Goal: Check status: Check status

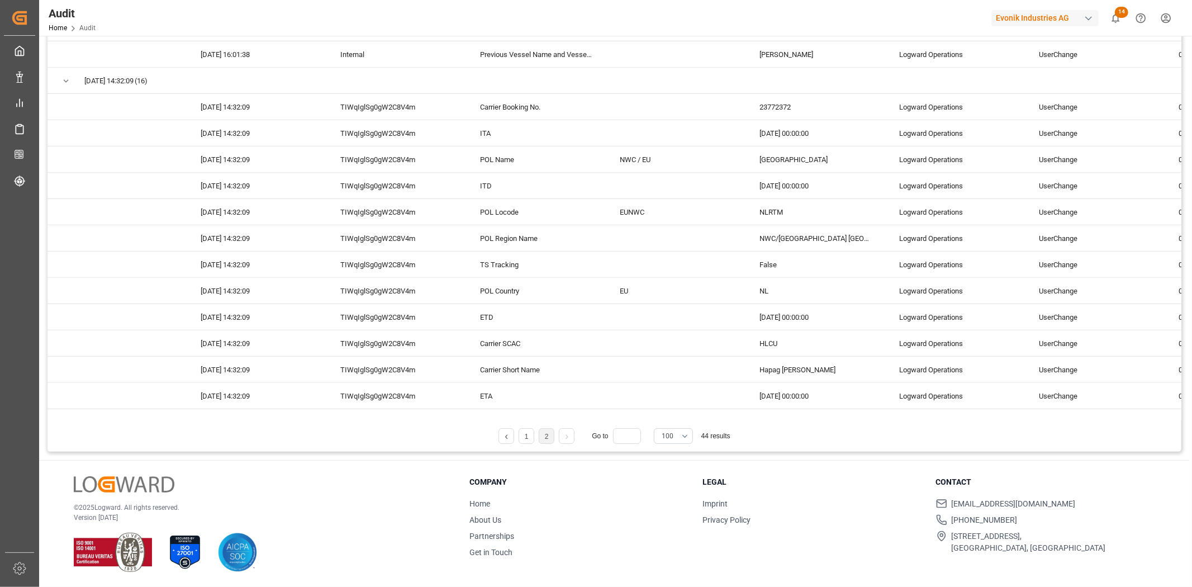
scroll to position [434, 0]
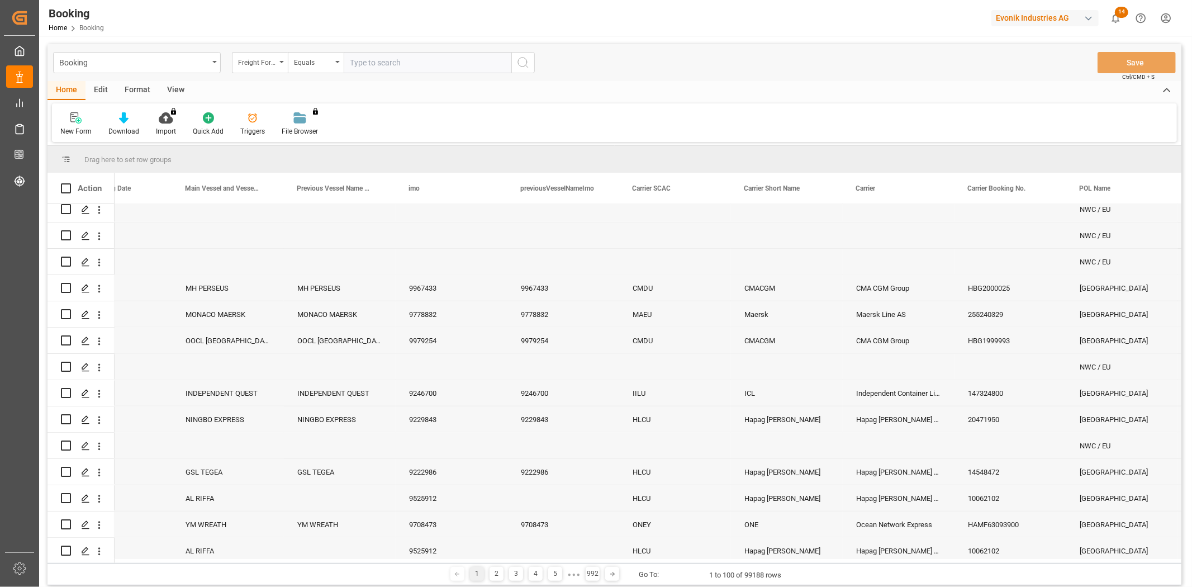
scroll to position [1304, 0]
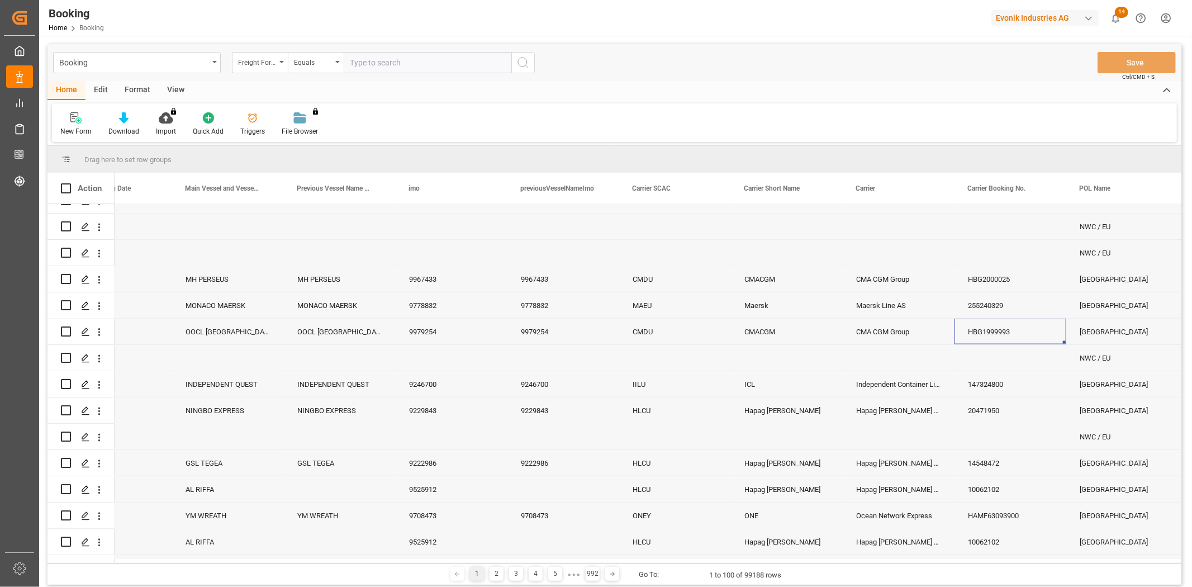
click at [1004, 331] on div "HBG1999993" at bounding box center [1011, 332] width 112 height 26
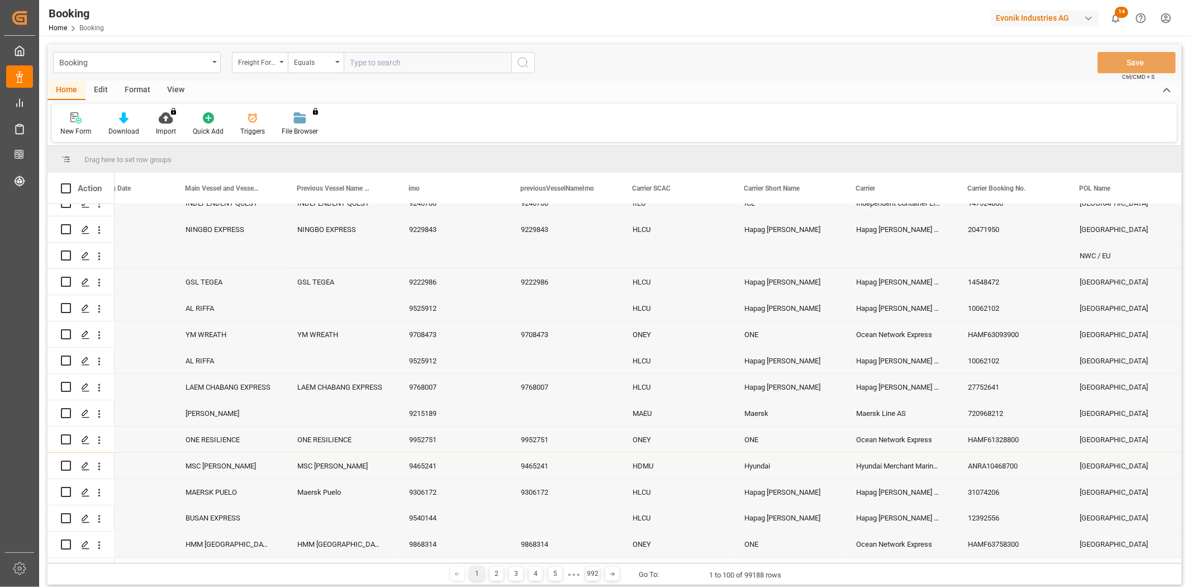
scroll to position [1552, 0]
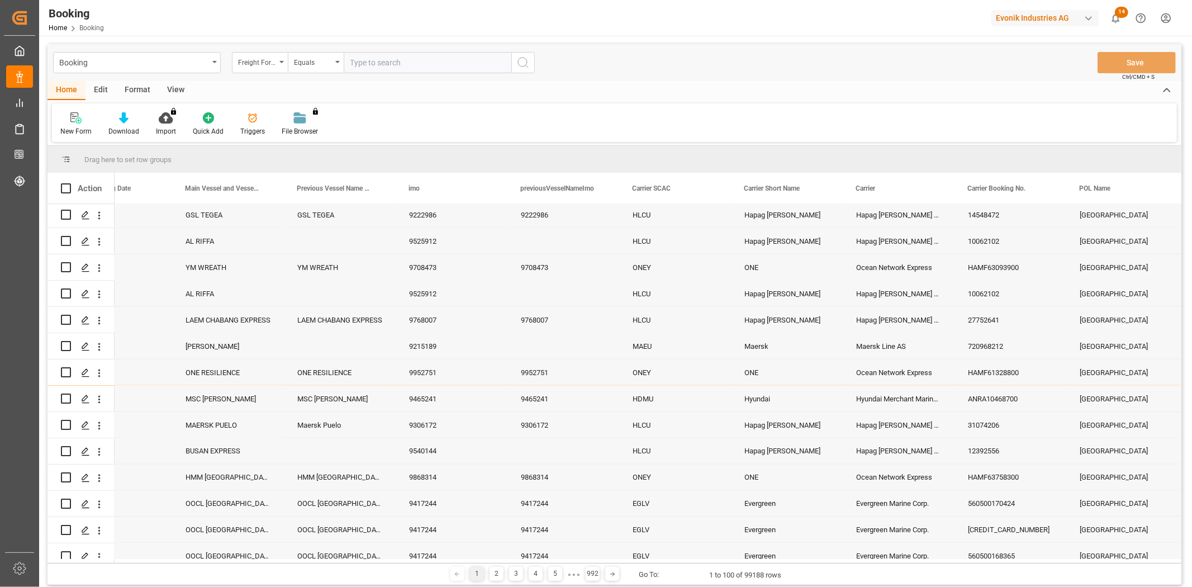
click at [1003, 442] on div "12392556" at bounding box center [1011, 451] width 112 height 26
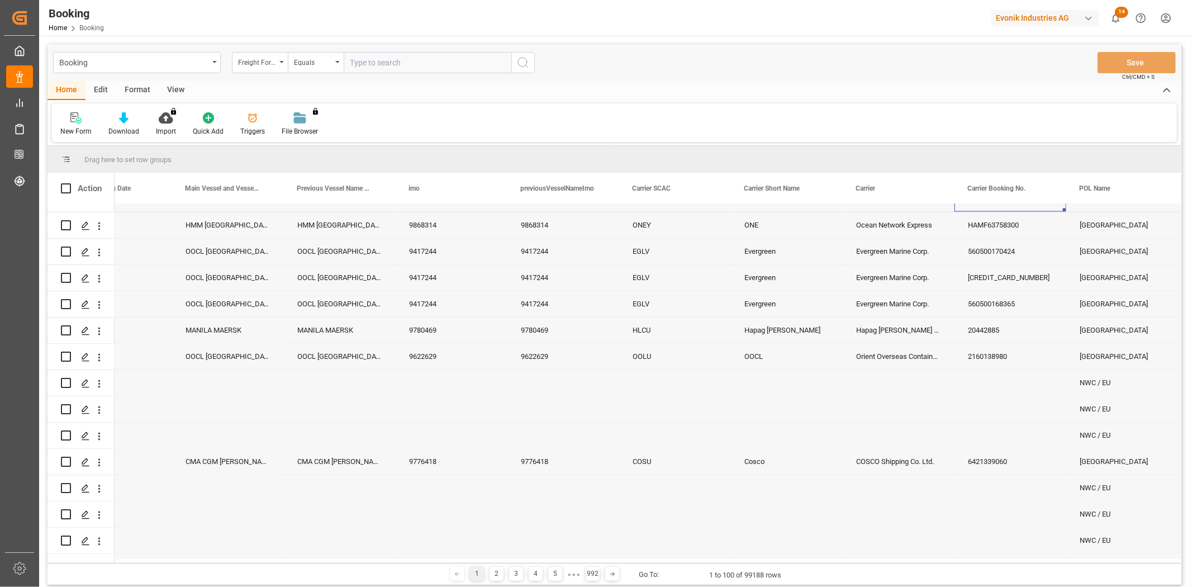
scroll to position [1739, 0]
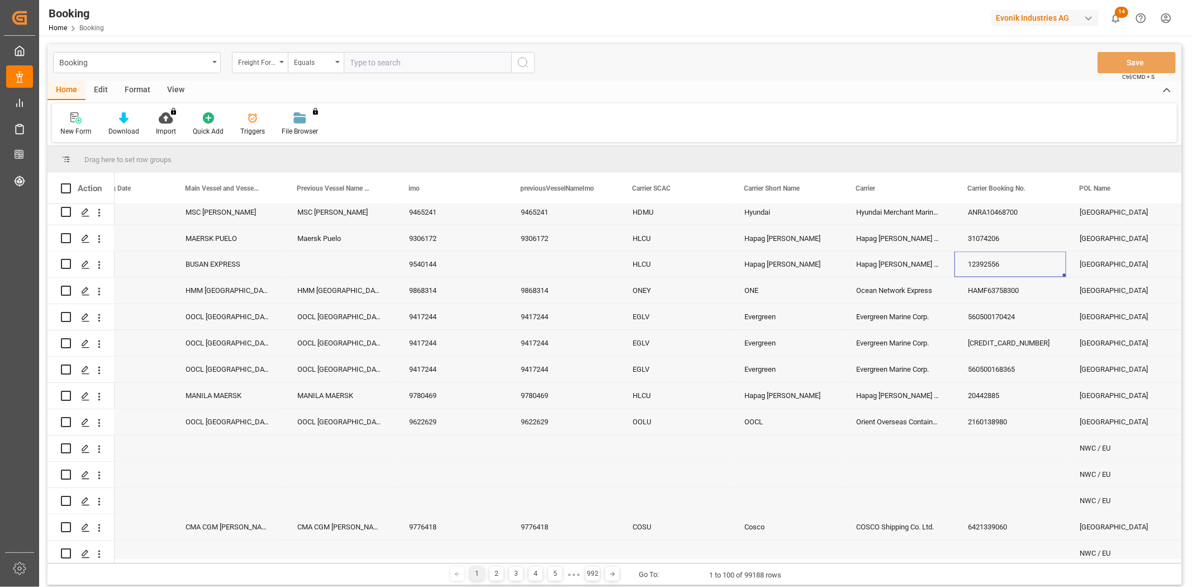
click at [1002, 324] on div "560500170424" at bounding box center [1011, 317] width 112 height 26
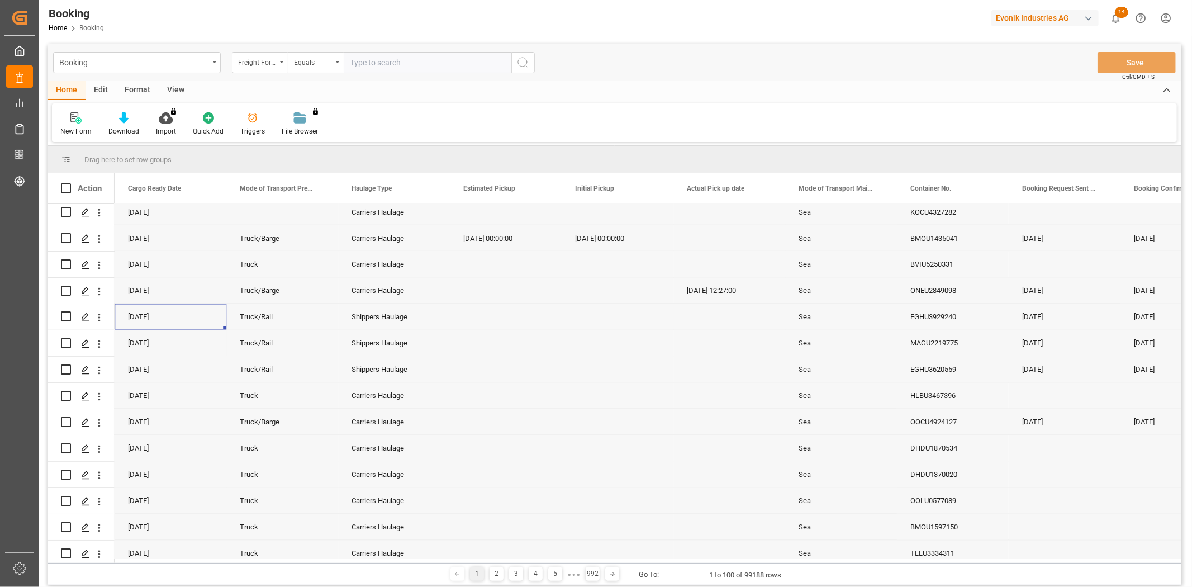
scroll to position [0, 0]
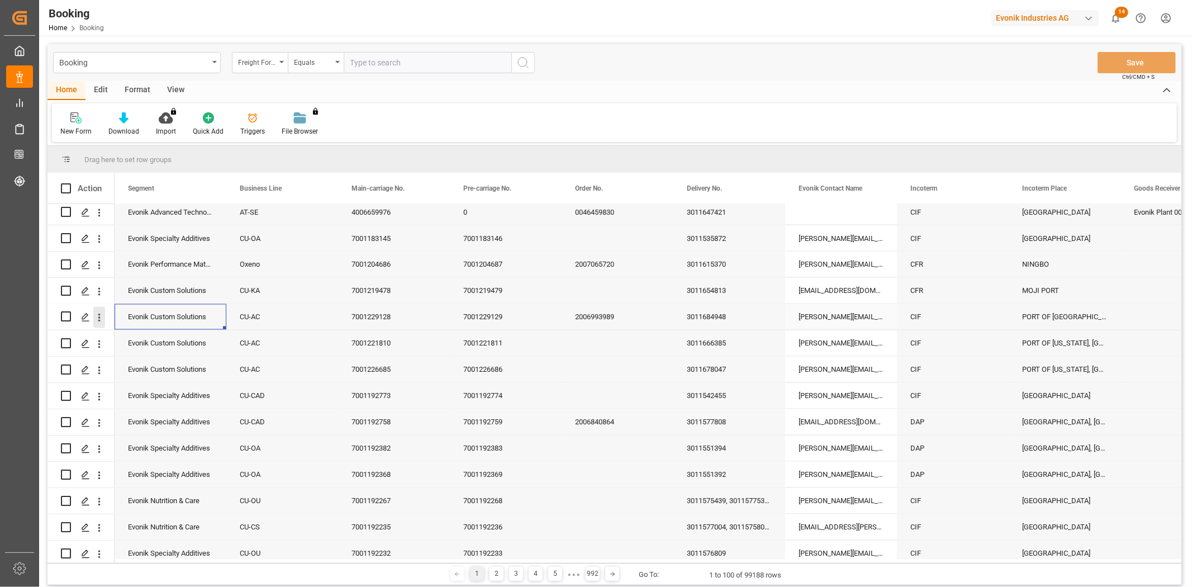
click at [99, 320] on icon "open menu" at bounding box center [99, 318] width 2 height 8
click at [140, 427] on span "Audit Trail" at bounding box center [173, 432] width 102 height 12
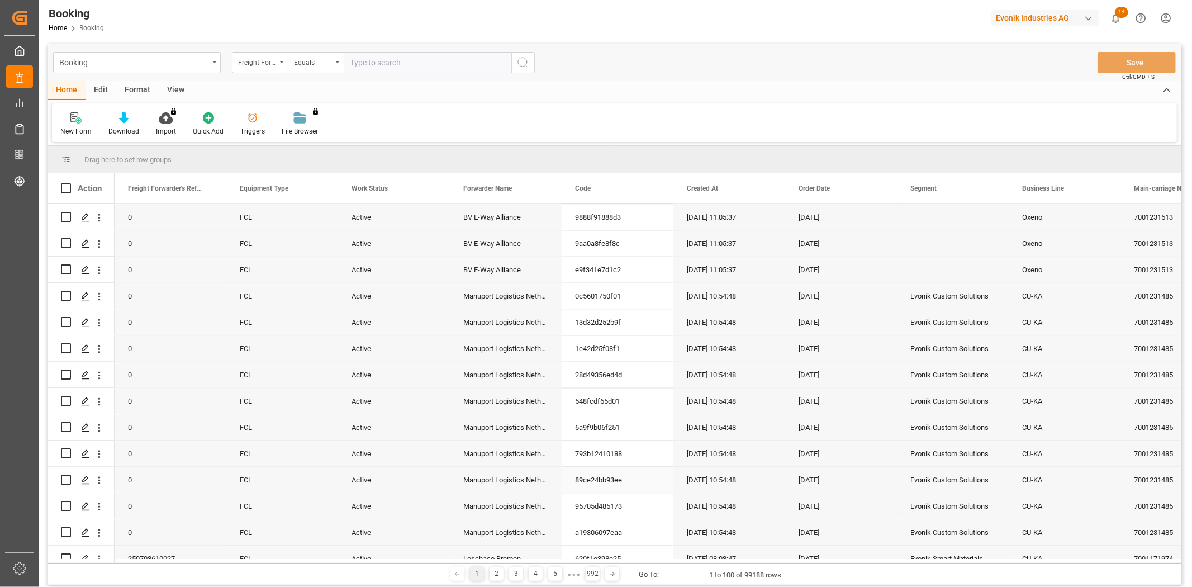
scroll to position [2173, 0]
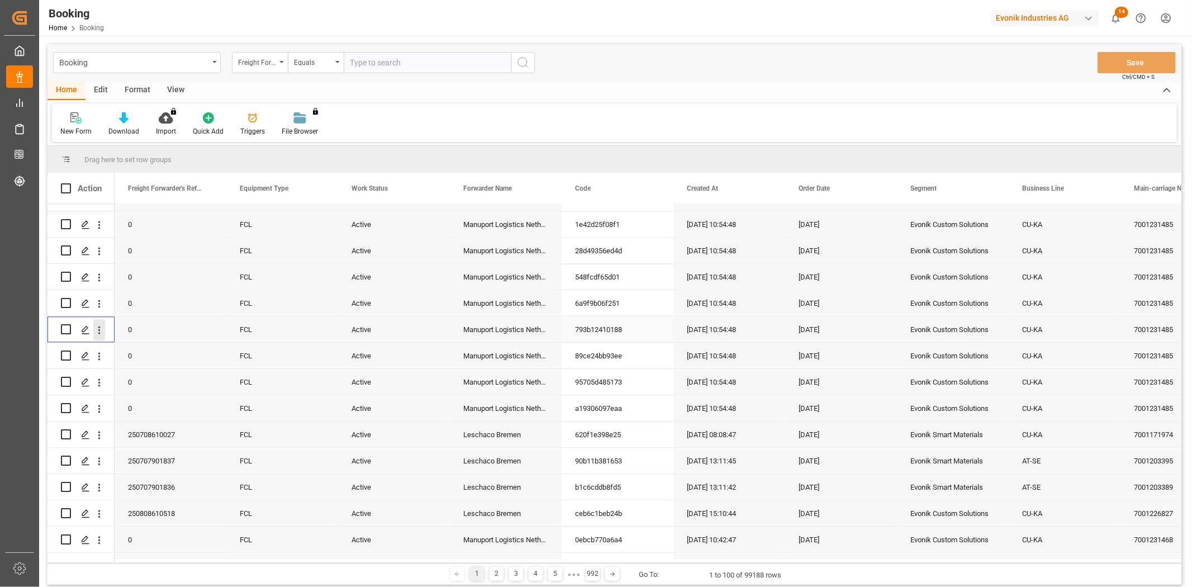
click at [101, 324] on icon "open menu" at bounding box center [99, 330] width 12 height 12
click at [165, 440] on span "Audit Trail" at bounding box center [173, 444] width 102 height 12
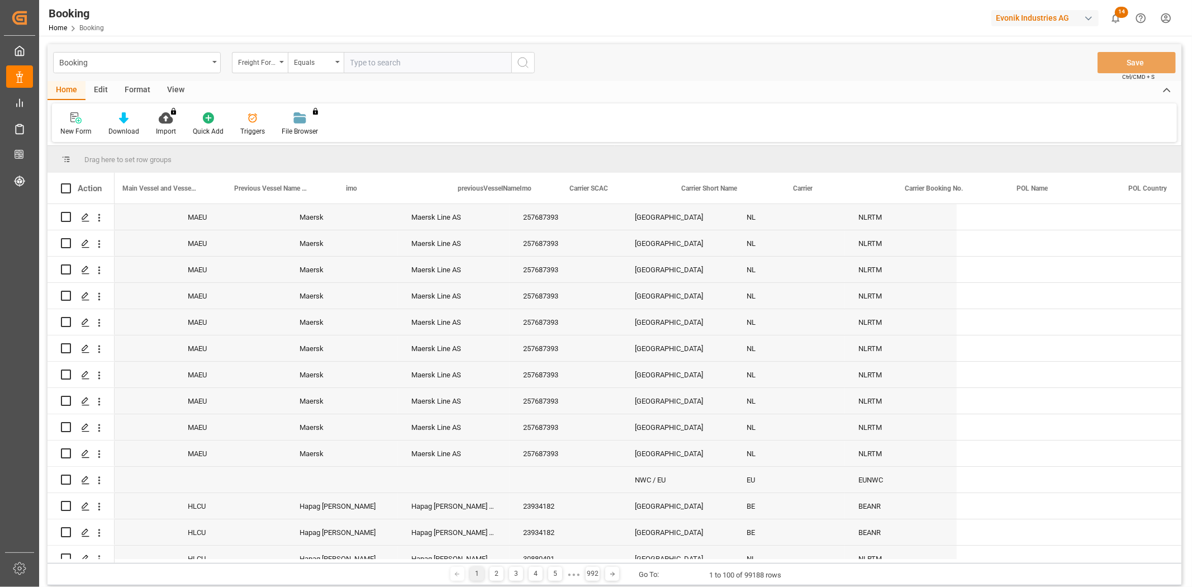
scroll to position [0, 1735]
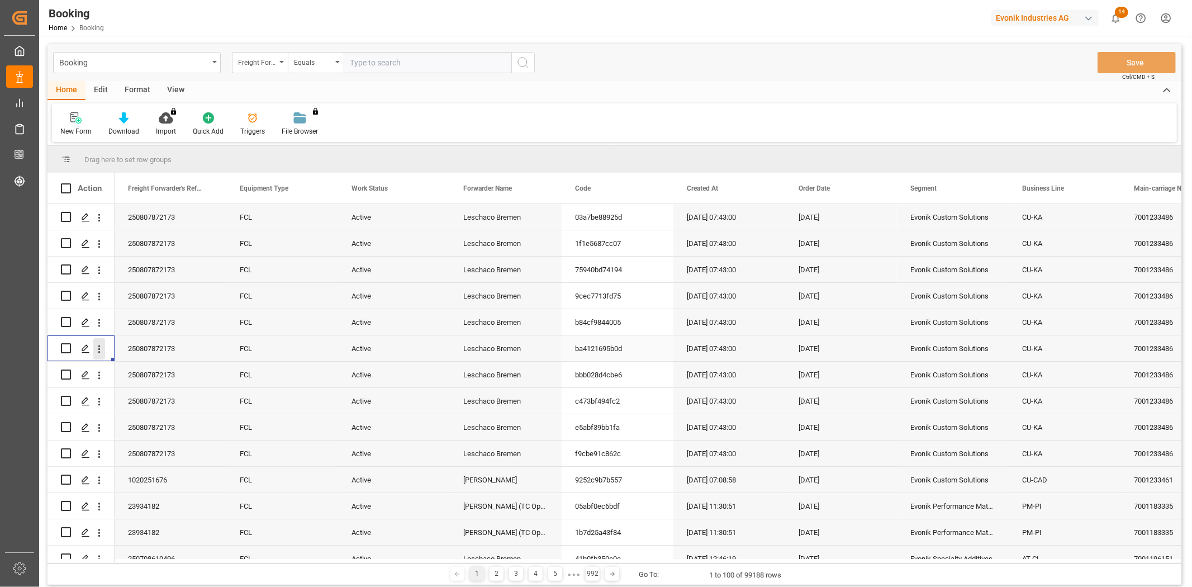
click at [97, 349] on icon "open menu" at bounding box center [99, 349] width 12 height 12
click at [153, 462] on span "Audit Trail" at bounding box center [173, 463] width 102 height 12
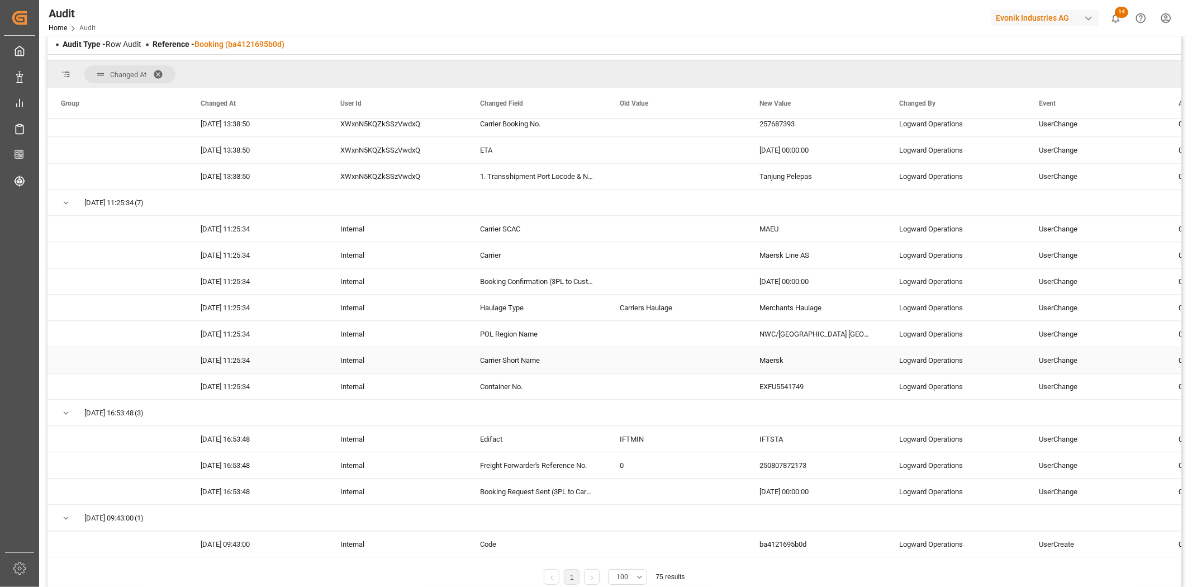
scroll to position [62, 0]
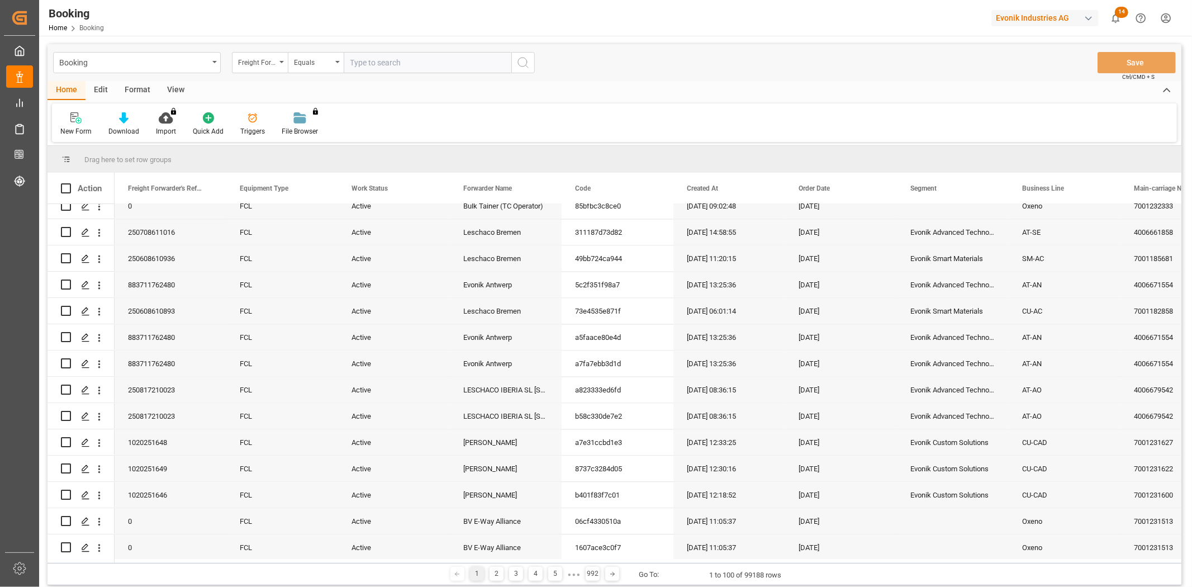
scroll to position [1964, 0]
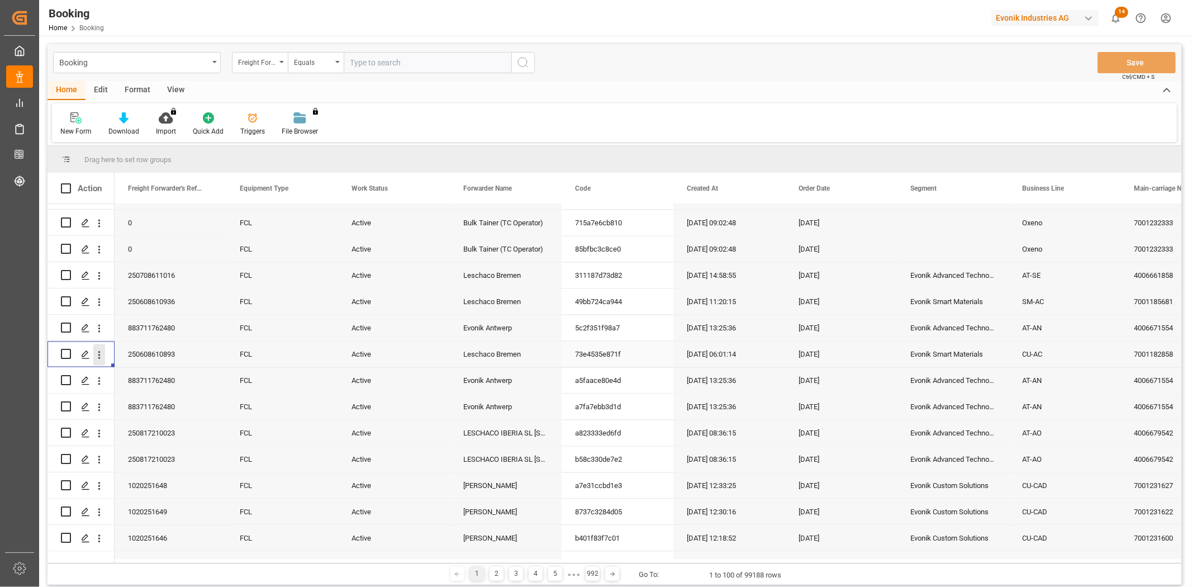
click at [98, 357] on icon "open menu" at bounding box center [99, 354] width 2 height 8
click at [101, 328] on icon "open menu" at bounding box center [99, 328] width 12 height 12
click at [151, 436] on span "Audit Trail" at bounding box center [173, 442] width 102 height 12
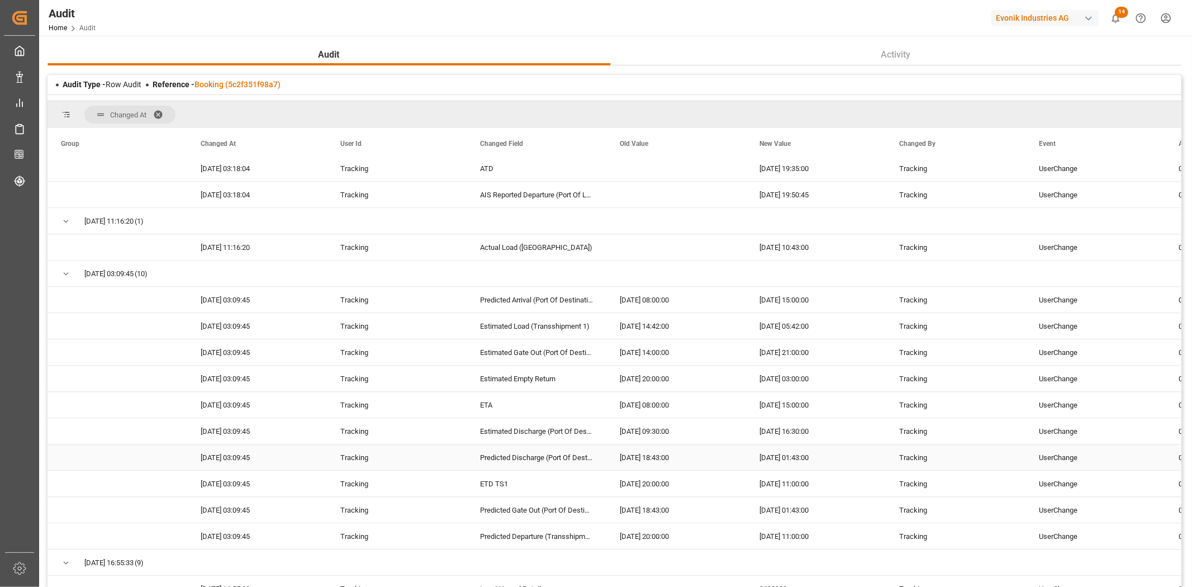
scroll to position [2533, 0]
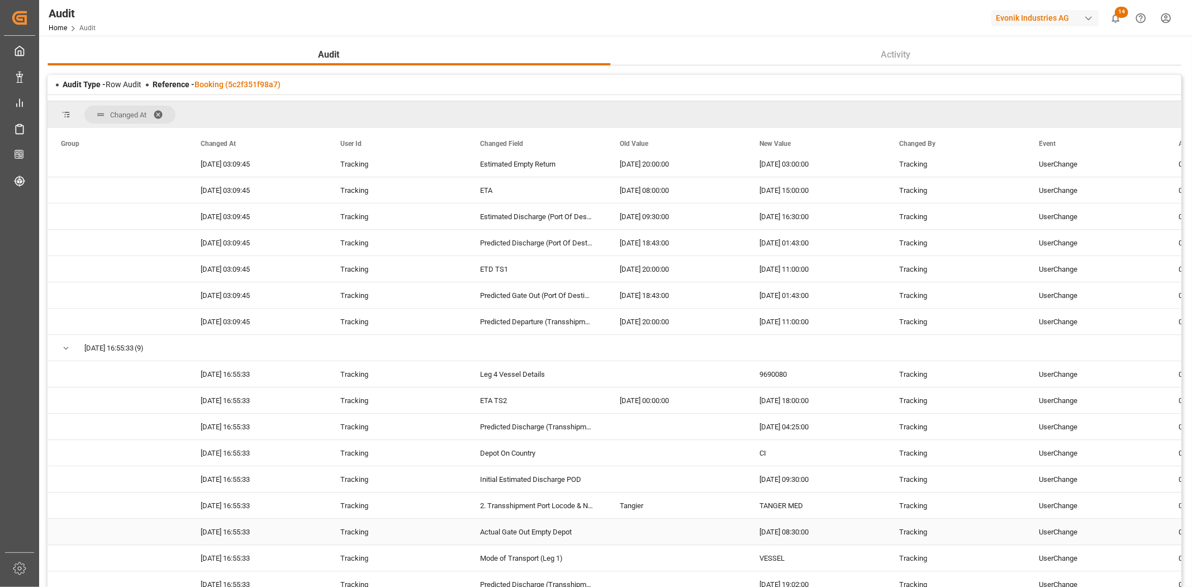
click at [602, 530] on div "Actual Gate Out Empty Depot" at bounding box center [537, 532] width 140 height 26
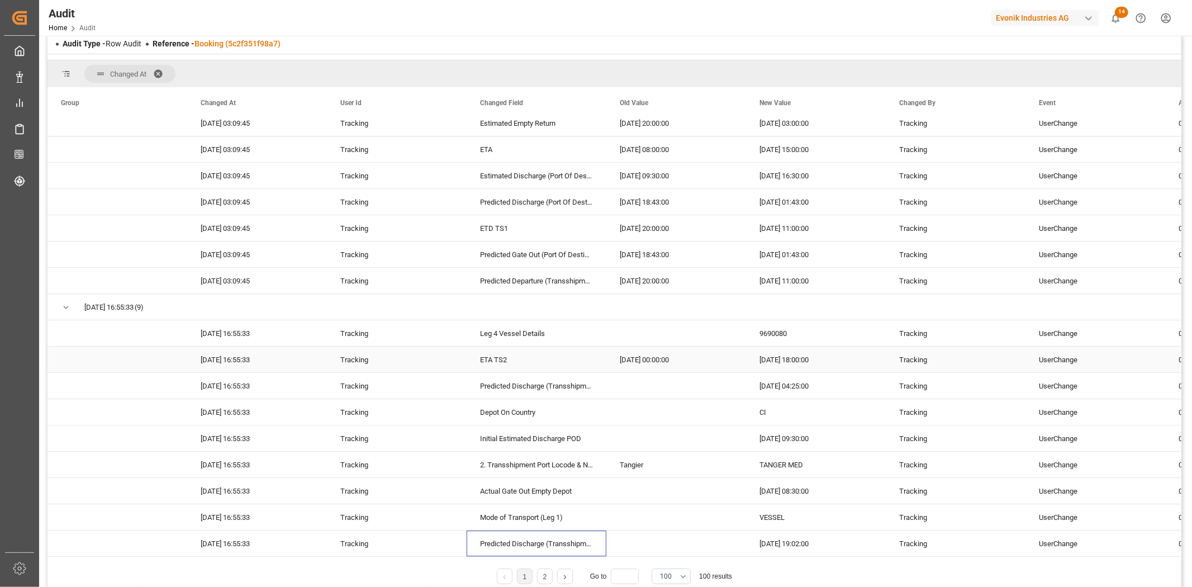
scroll to position [68, 0]
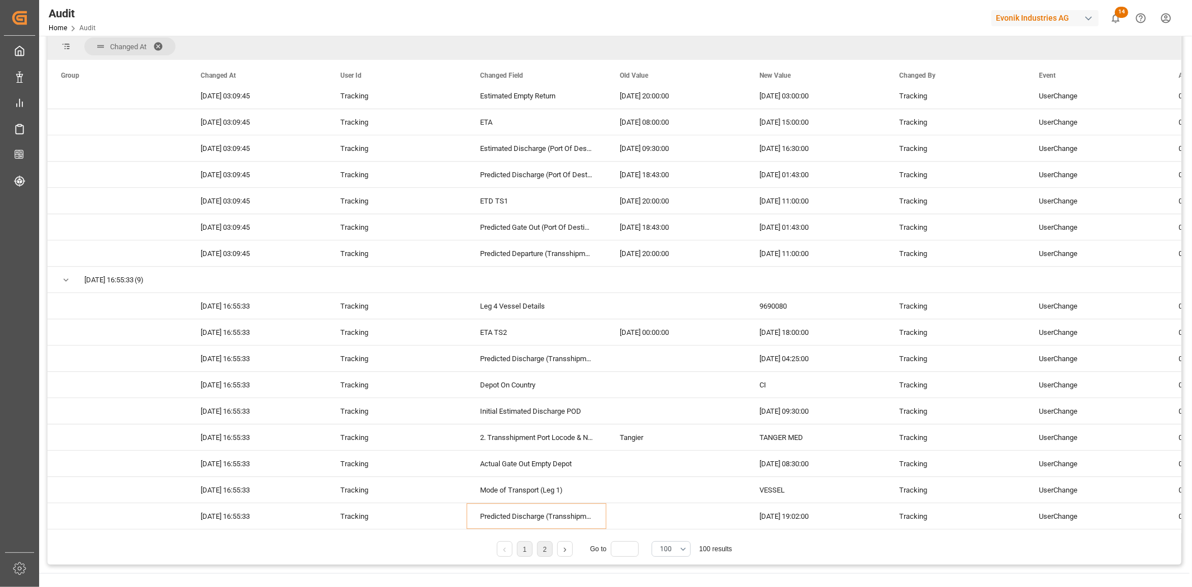
click at [545, 548] on link "2" at bounding box center [545, 549] width 4 height 8
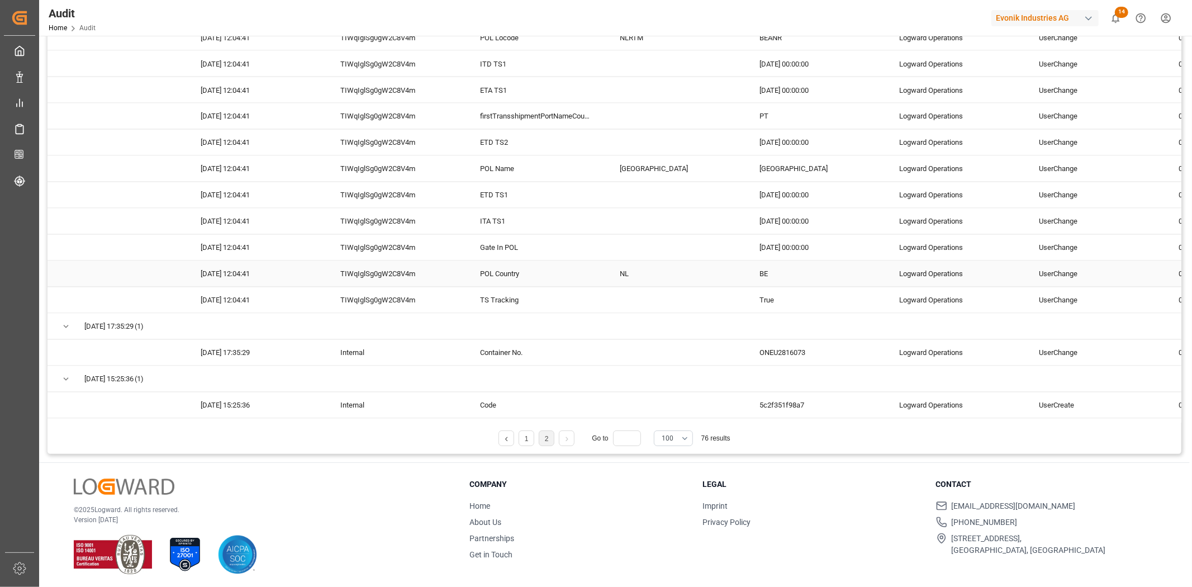
scroll to position [181, 0]
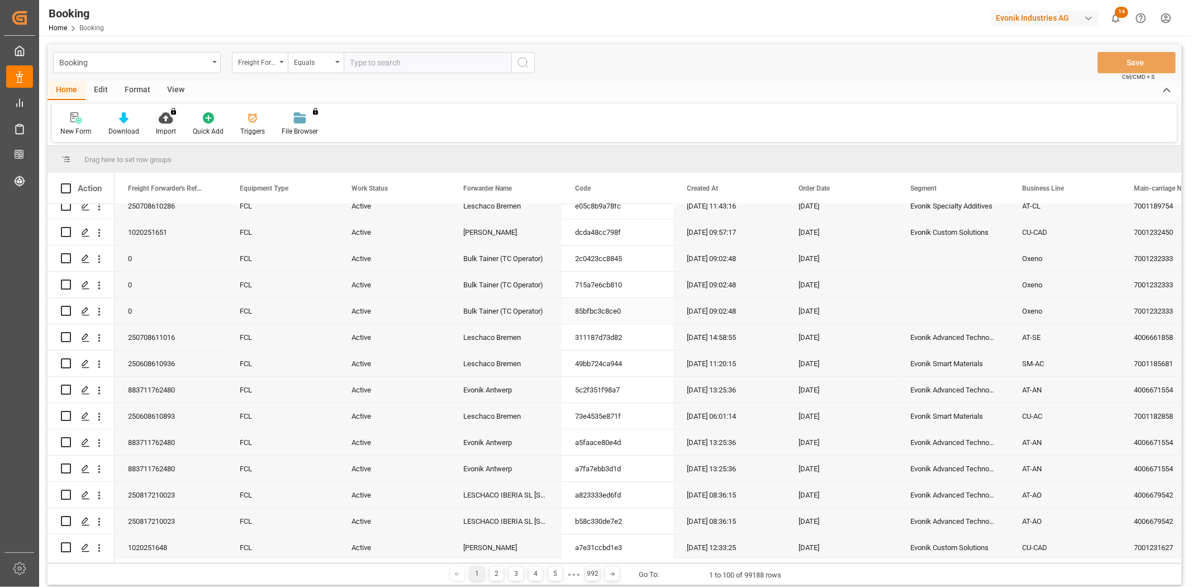
scroll to position [2275, 0]
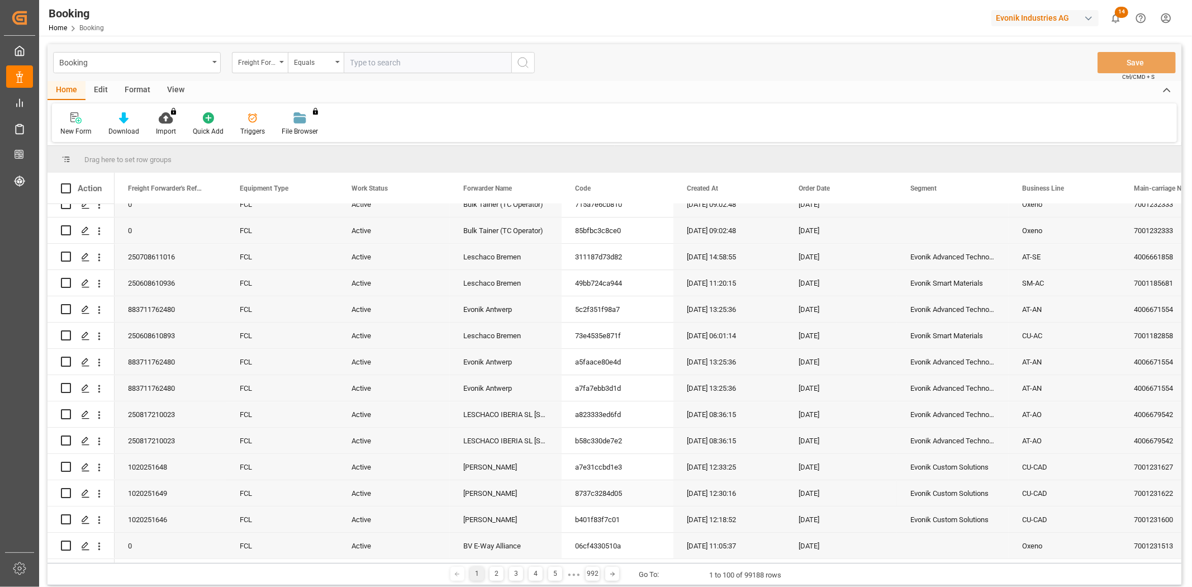
click at [773, 481] on div "[DATE] 12:30:16" at bounding box center [729, 493] width 112 height 26
